Goal: Information Seeking & Learning: Learn about a topic

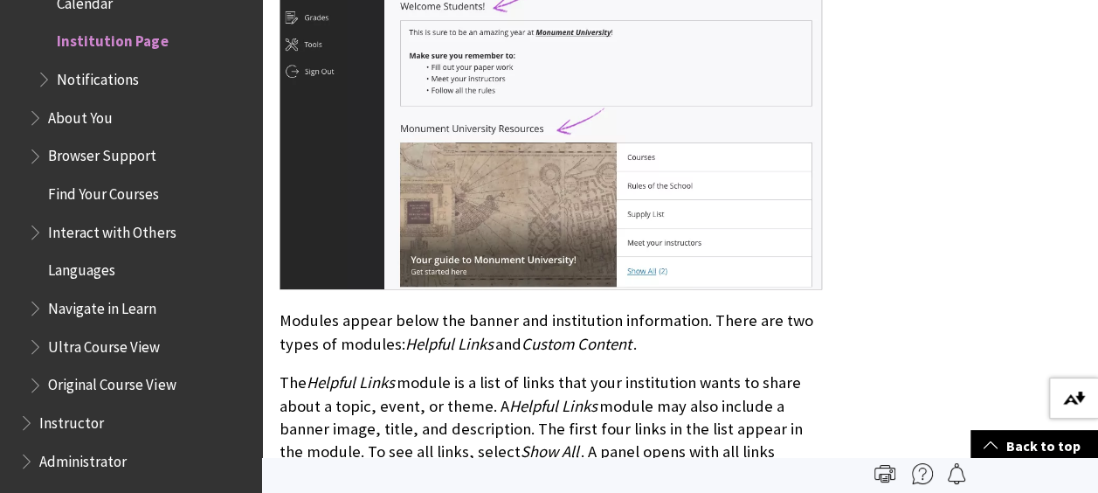
scroll to position [961, 0]
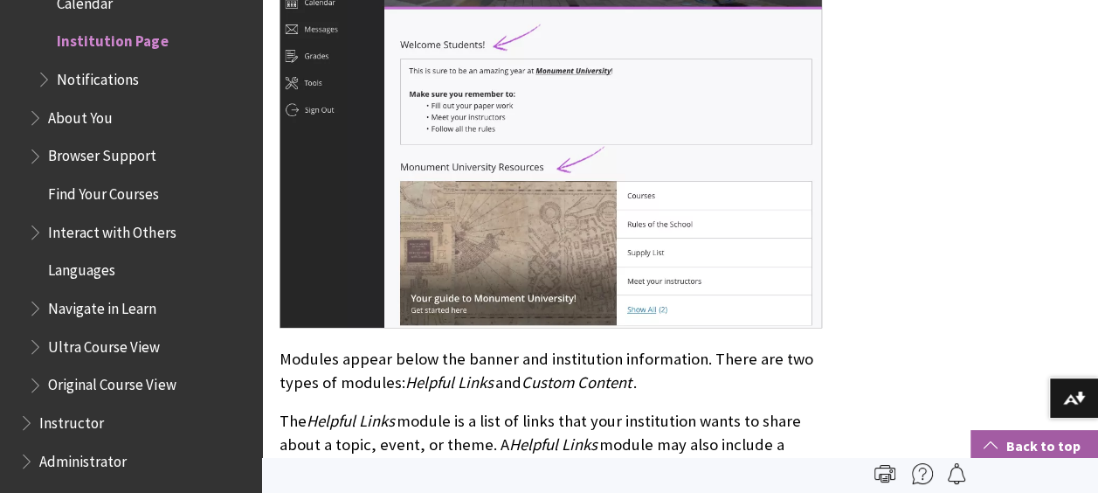
click at [1020, 455] on link "Back to top" at bounding box center [1035, 446] width 128 height 32
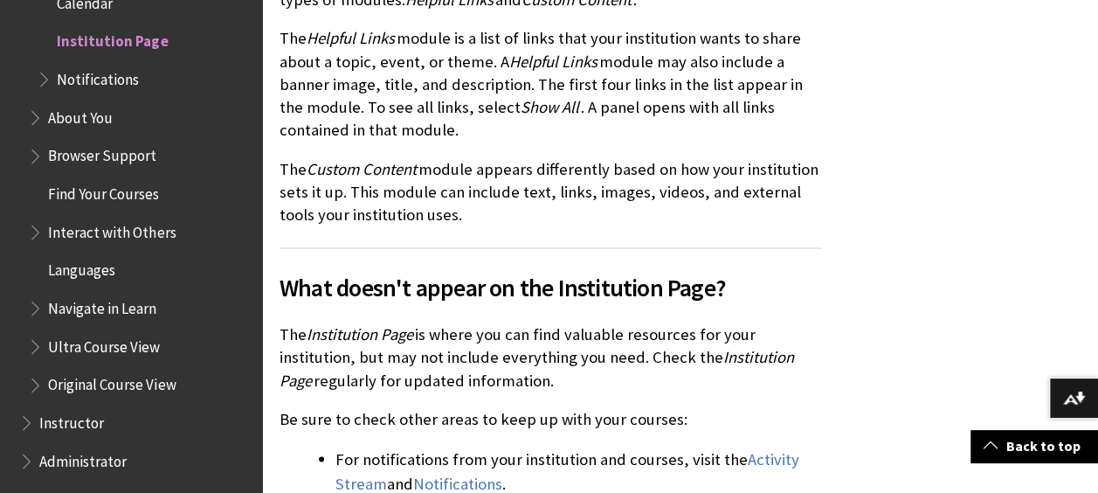
scroll to position [1573, 0]
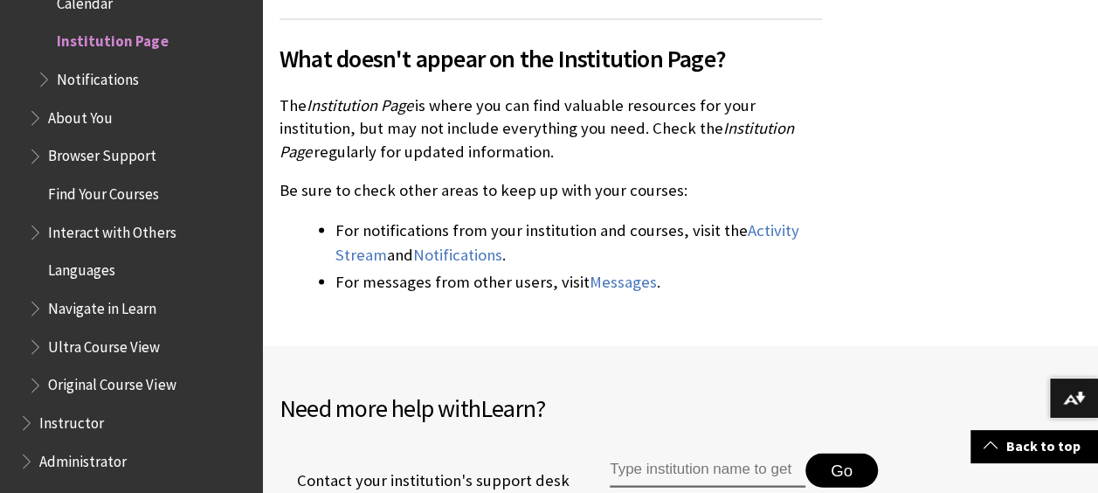
click at [80, 89] on span "Notifications" at bounding box center [144, 80] width 215 height 30
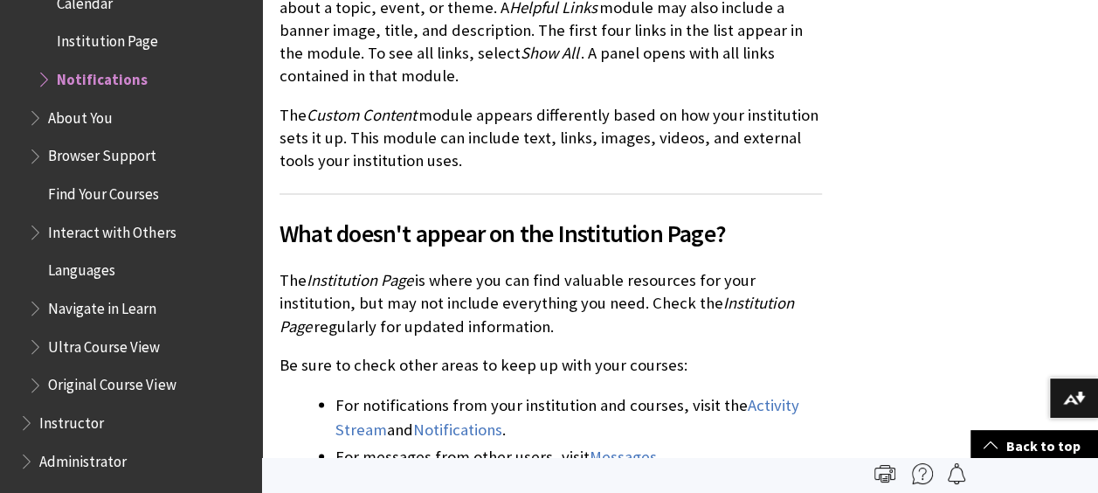
scroll to position [1333, 0]
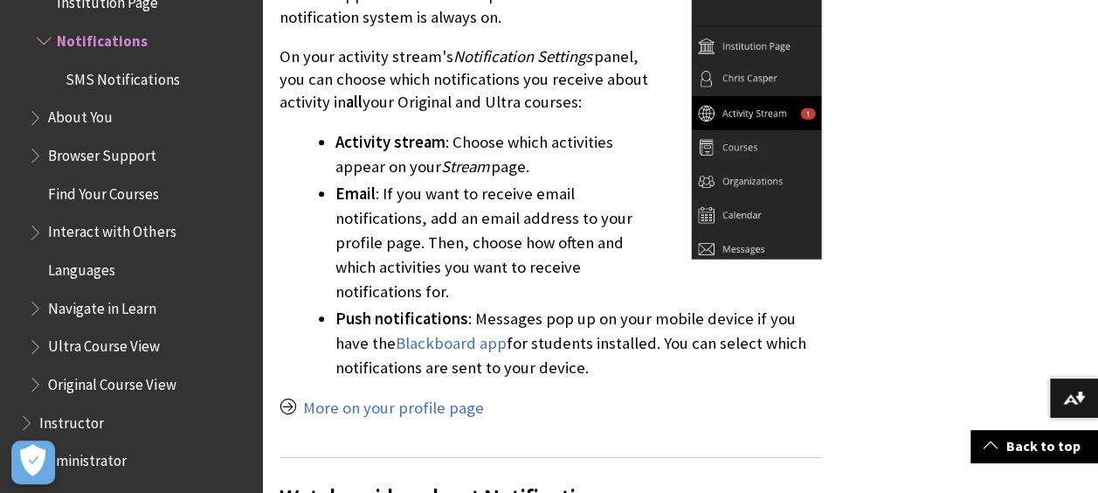
scroll to position [699, 0]
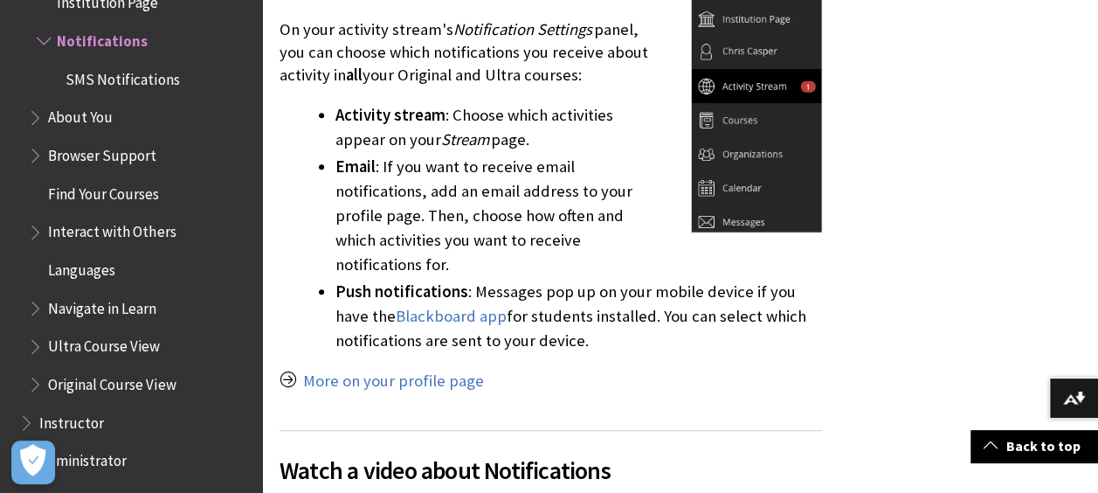
click at [105, 86] on span "SMS Notifications" at bounding box center [123, 77] width 114 height 24
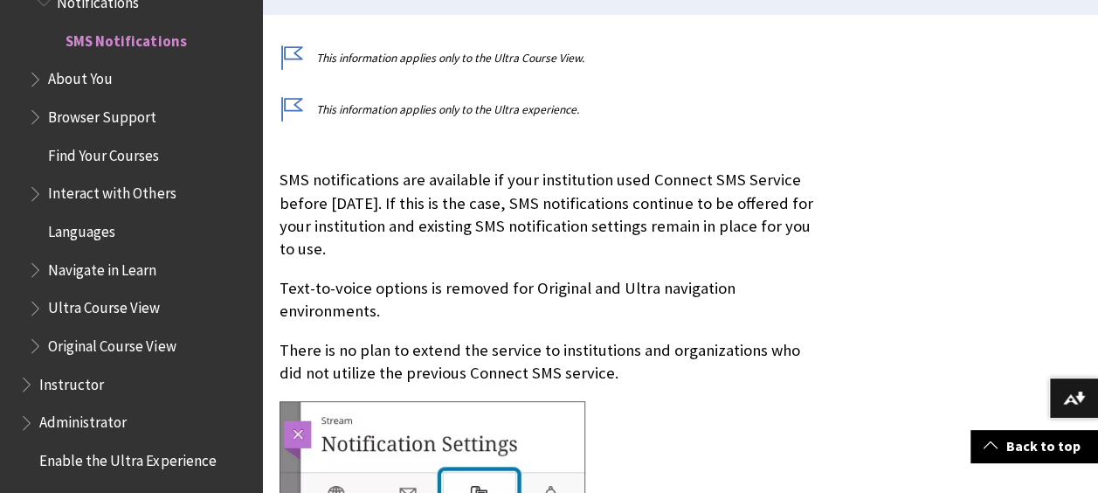
scroll to position [524, 0]
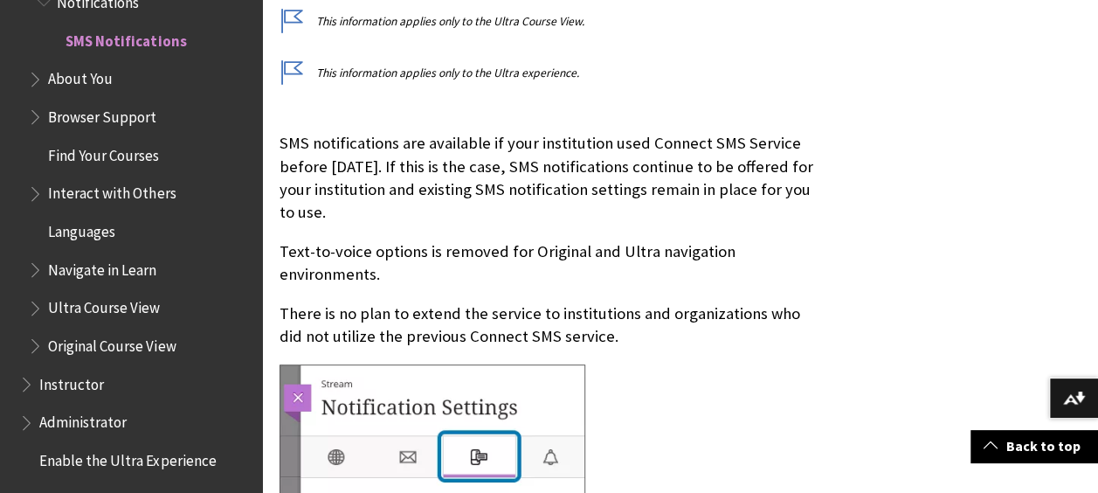
click at [105, 84] on span "About You" at bounding box center [80, 77] width 65 height 24
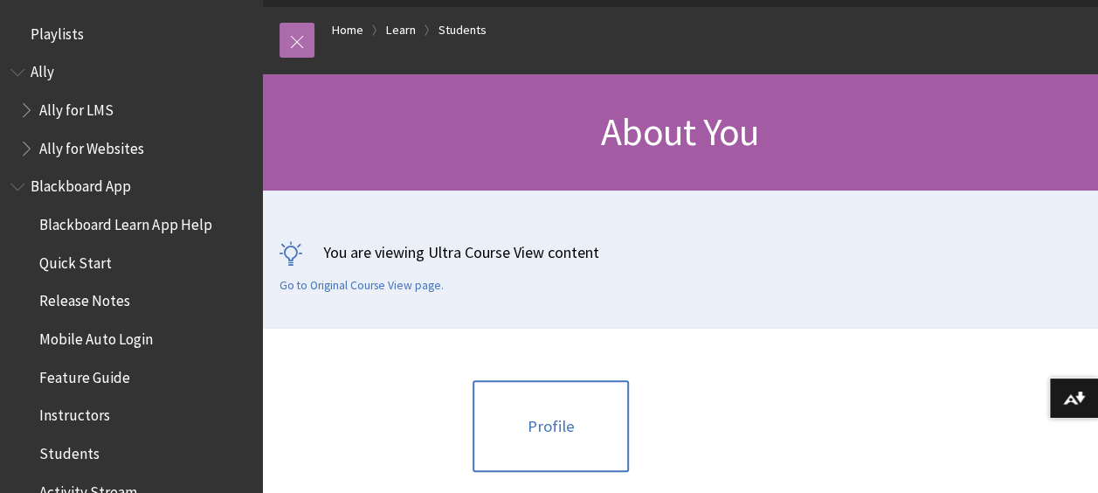
click at [292, 51] on link at bounding box center [297, 40] width 35 height 35
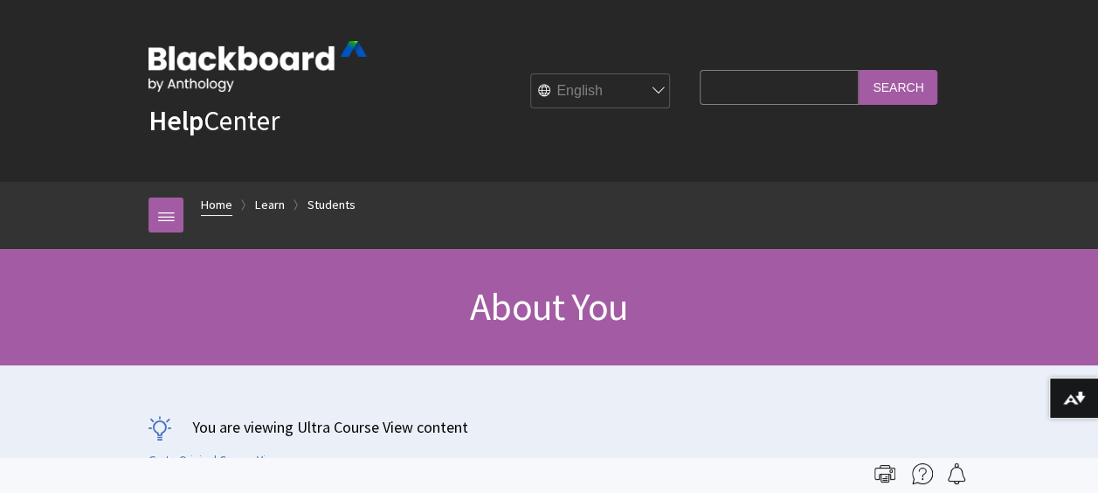
click at [201, 208] on link "Home" at bounding box center [216, 205] width 31 height 22
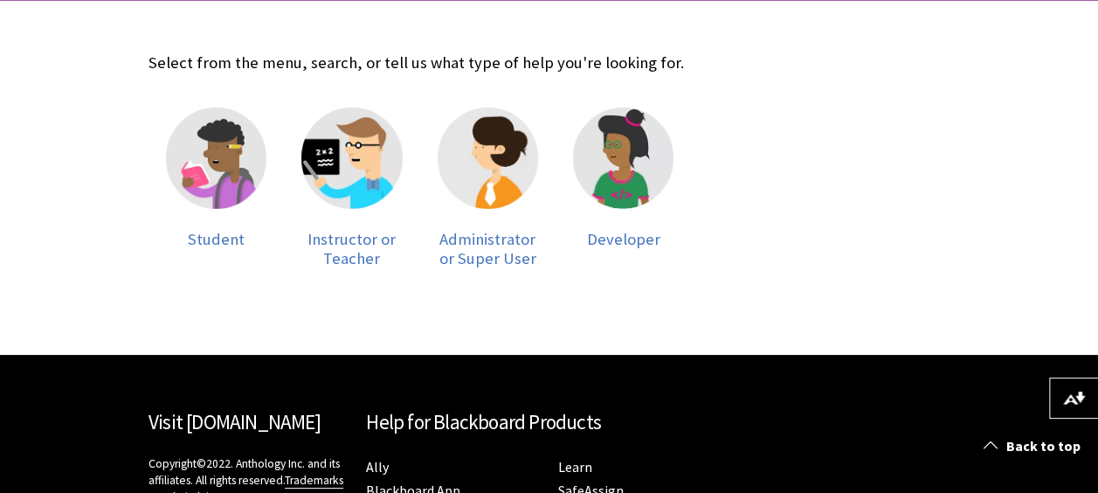
scroll to position [350, 0]
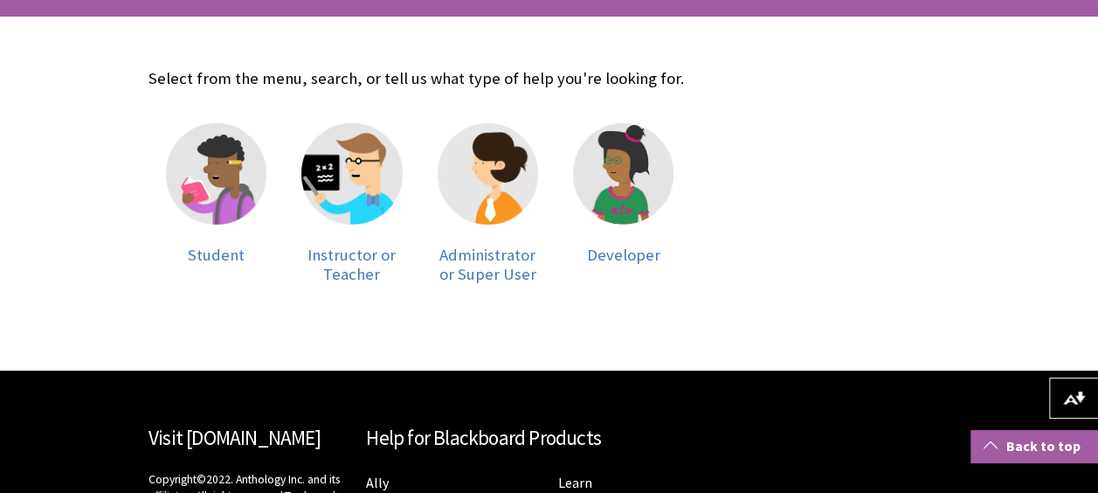
click at [987, 441] on span at bounding box center [991, 445] width 14 height 14
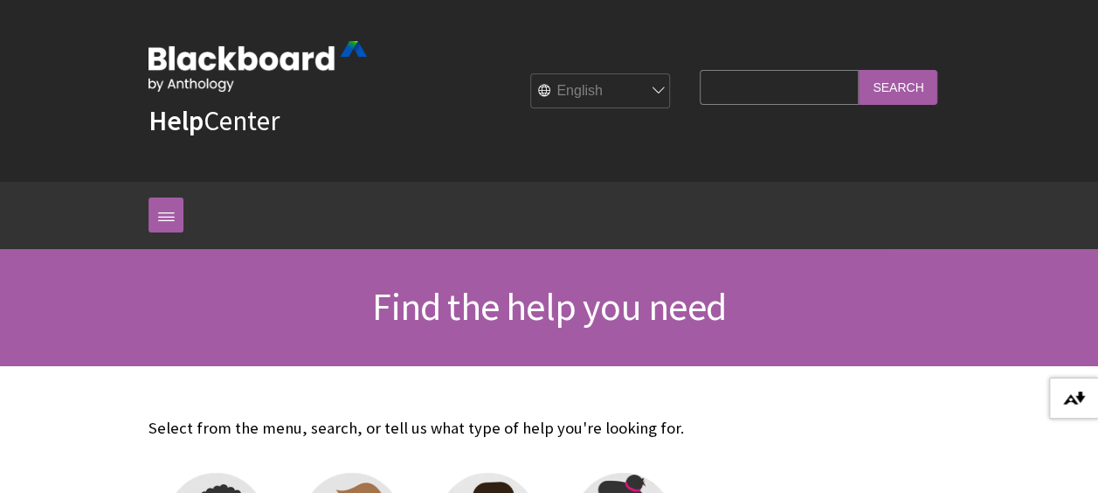
click at [1071, 398] on img at bounding box center [1074, 398] width 22 height 14
